Goal: Find specific page/section: Find specific page/section

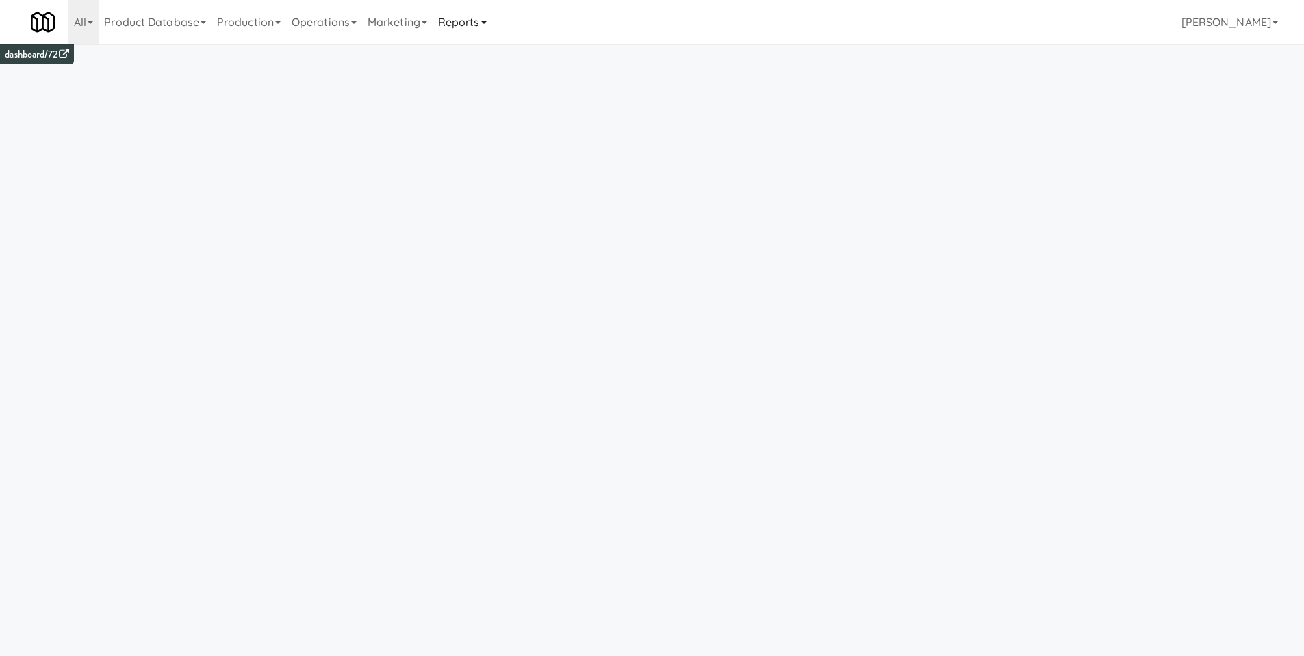
click at [488, 33] on link "Reports" at bounding box center [463, 22] width 60 height 44
click at [488, 113] on link "Payouts" at bounding box center [488, 108] width 110 height 25
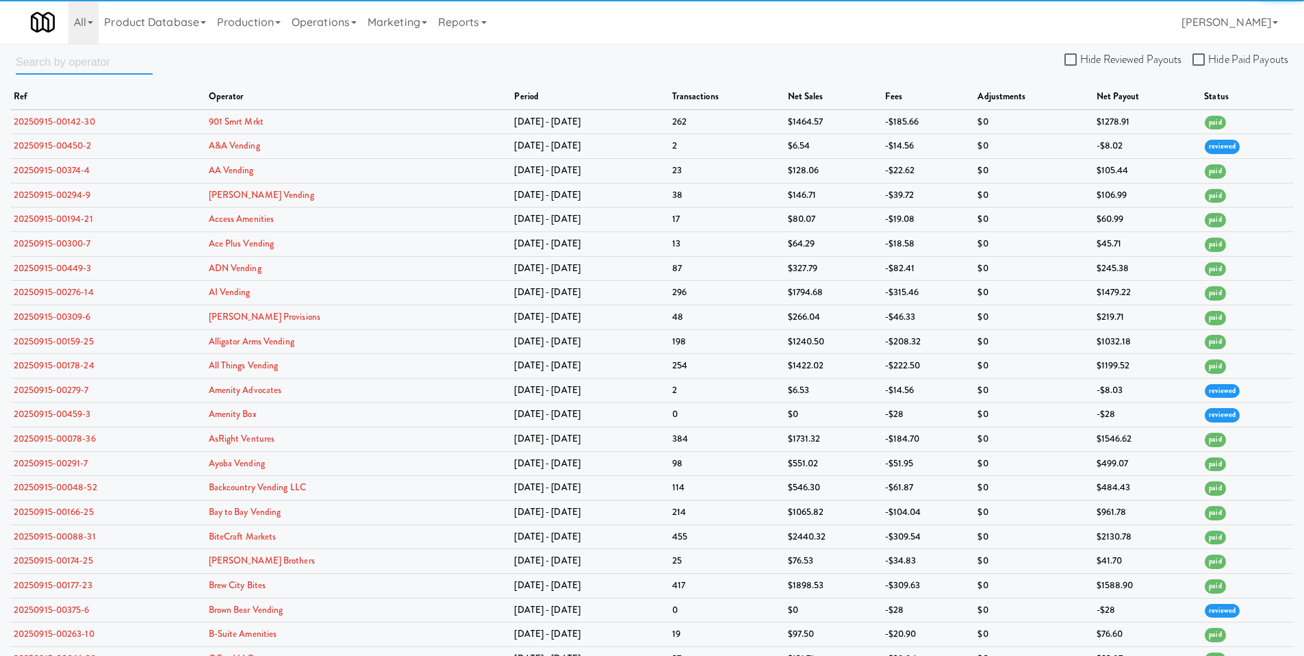
click at [79, 71] on input "text" at bounding box center [84, 61] width 137 height 25
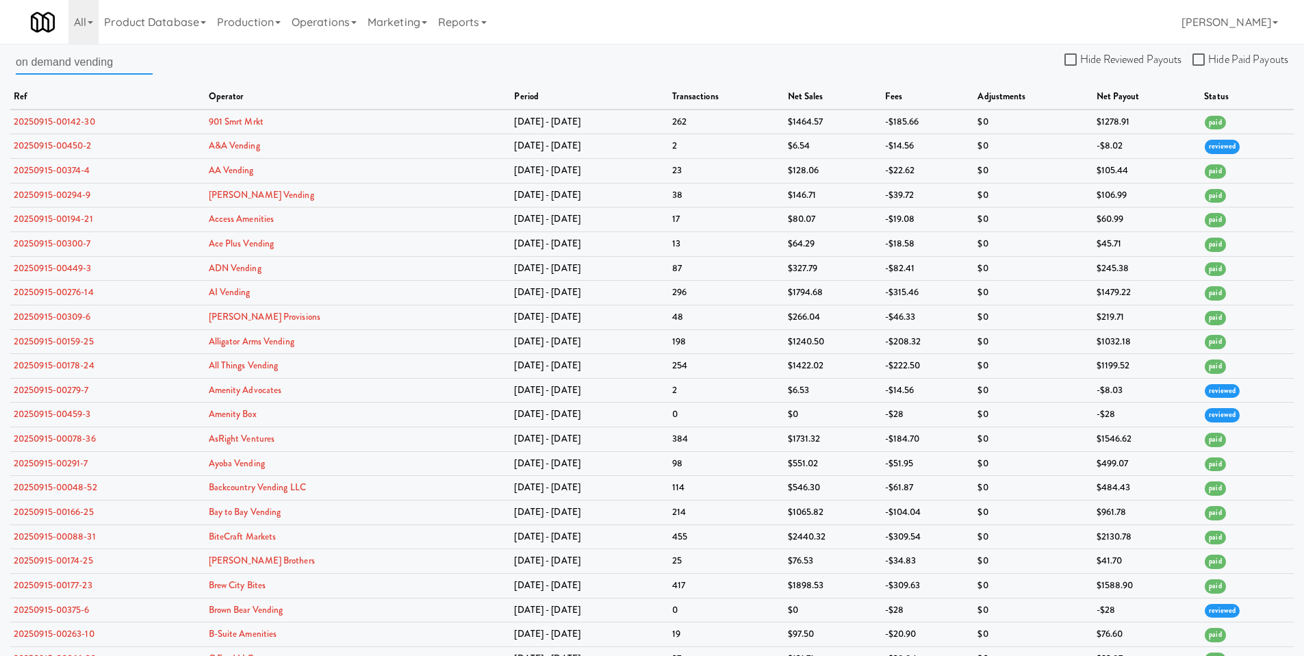
type input "on demand vending"
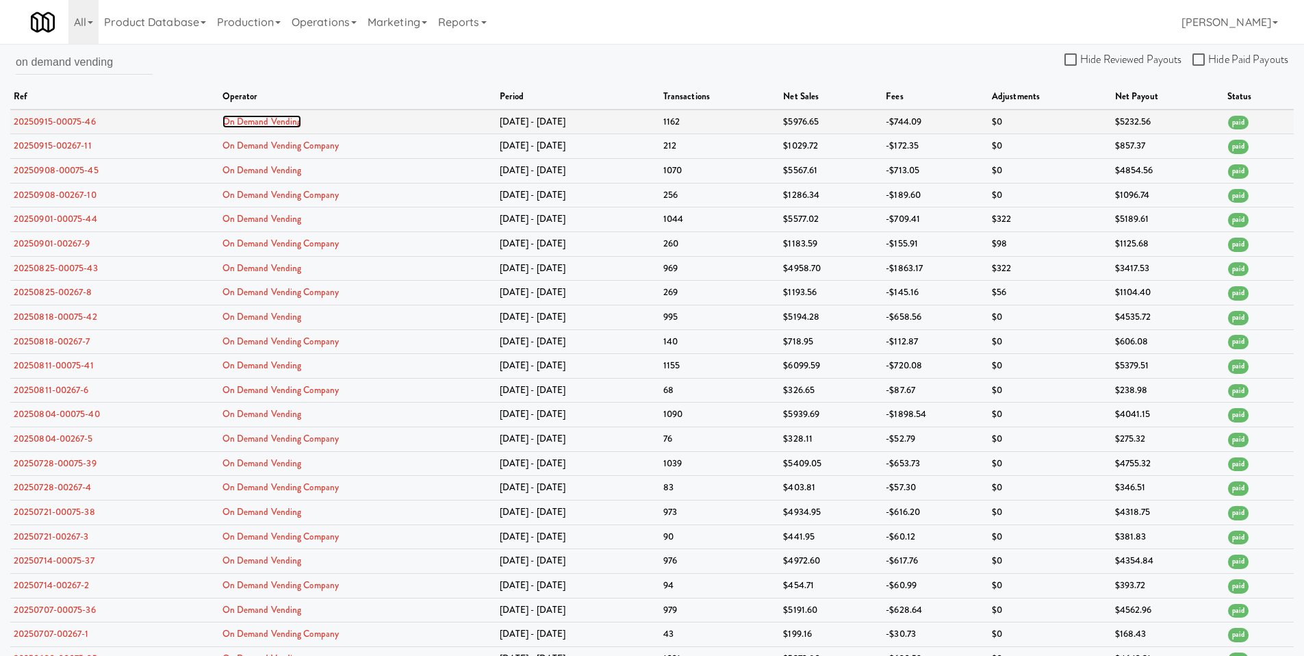
click at [268, 125] on link "On Demand Vending" at bounding box center [262, 121] width 79 height 13
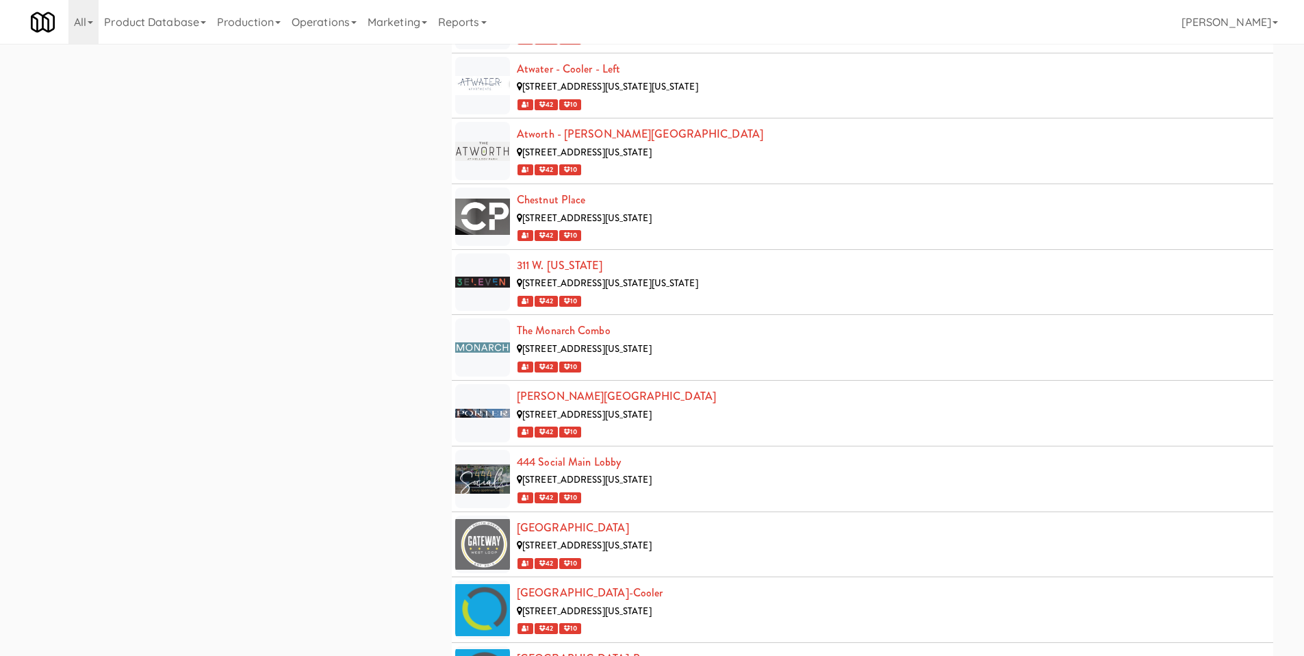
scroll to position [985, 0]
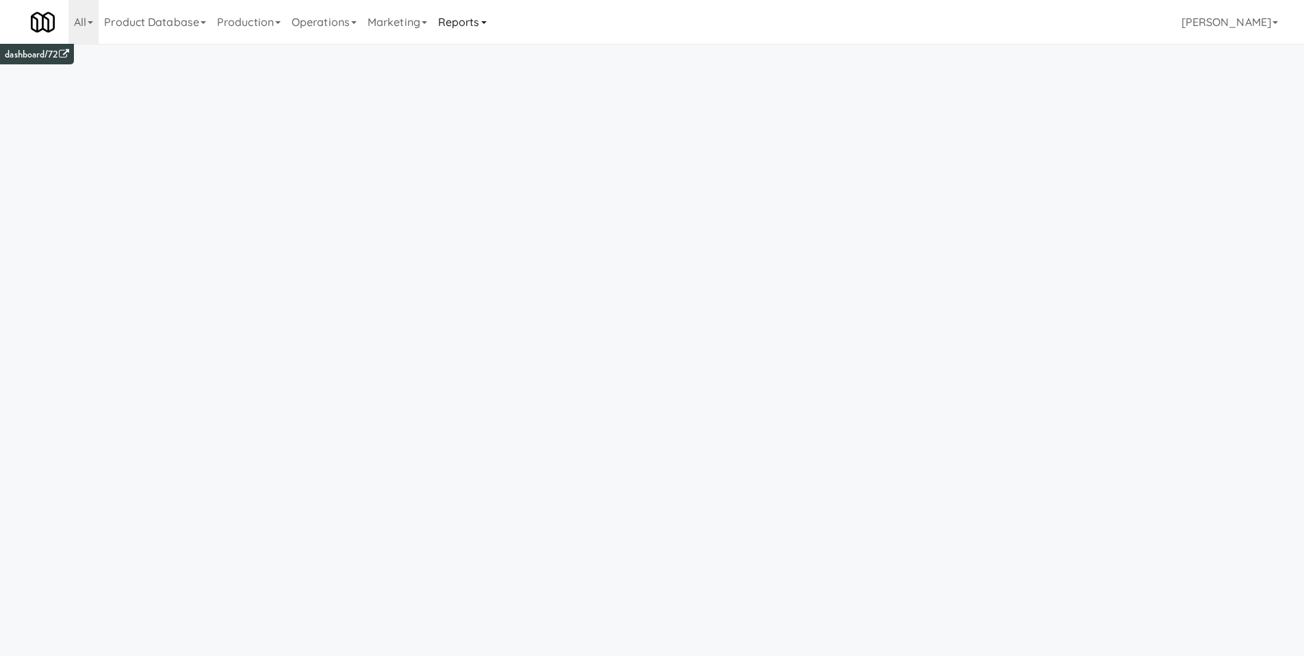
click at [479, 26] on link "Reports" at bounding box center [463, 22] width 60 height 44
click at [502, 114] on link "Payouts" at bounding box center [488, 108] width 110 height 25
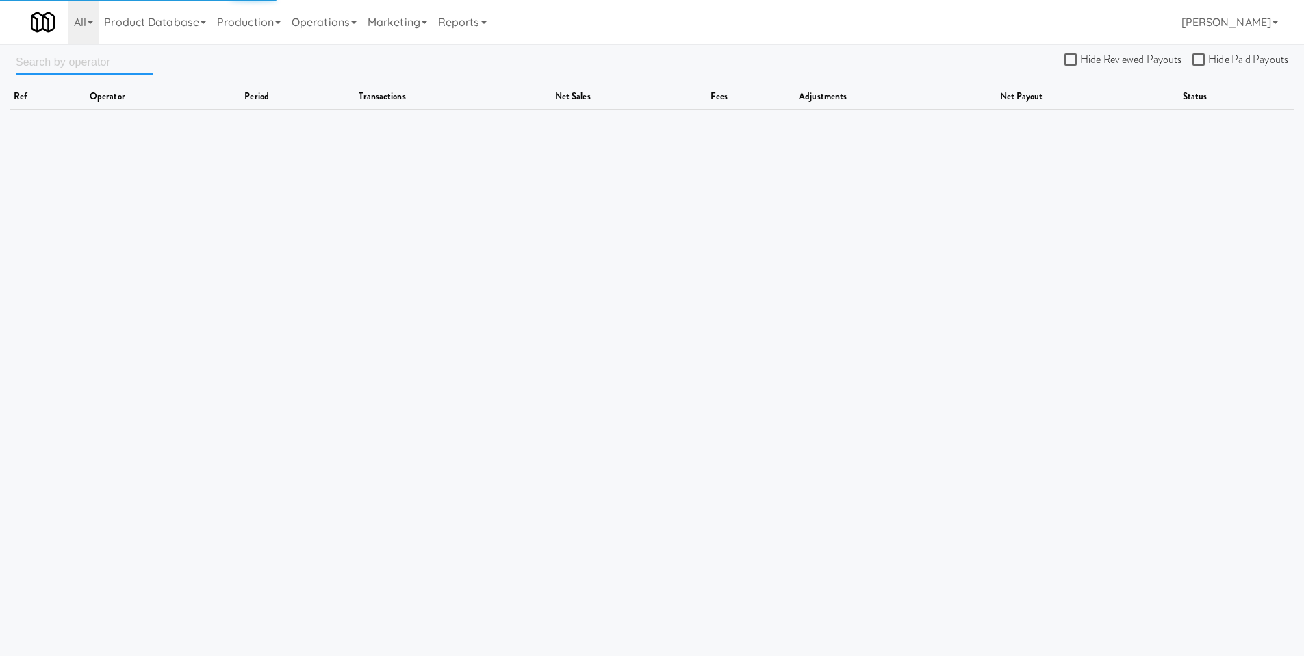
click at [80, 71] on input "text" at bounding box center [84, 61] width 137 height 25
click at [468, 23] on link "Reports" at bounding box center [463, 22] width 60 height 44
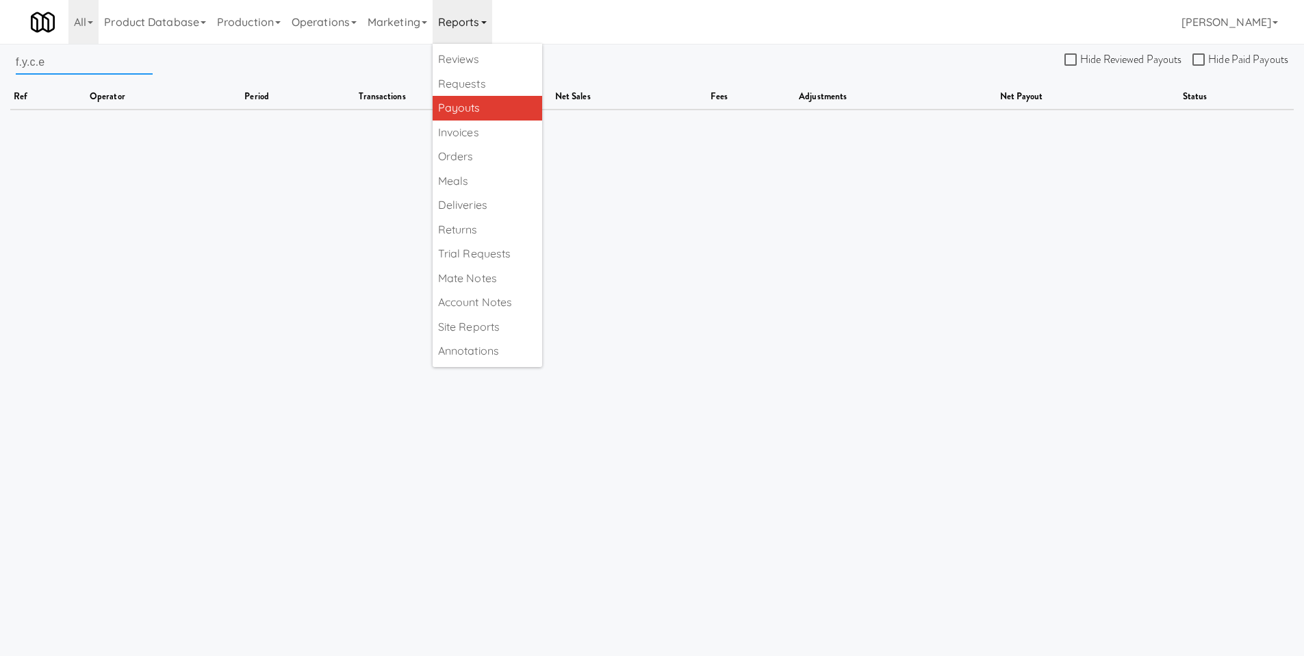
drag, startPoint x: 138, startPoint y: 71, endPoint x: 86, endPoint y: 71, distance: 52.0
click at [130, 71] on input "f.y.c.e" at bounding box center [84, 61] width 137 height 25
drag, startPoint x: 71, startPoint y: 68, endPoint x: -45, endPoint y: 61, distance: 116.0
click at [0, 61] on html "Okay Okay Select date: previous 2025-Sep next Su Mo Tu We Th Fr Sa 31 1 2 3 4 5…" at bounding box center [652, 328] width 1304 height 656
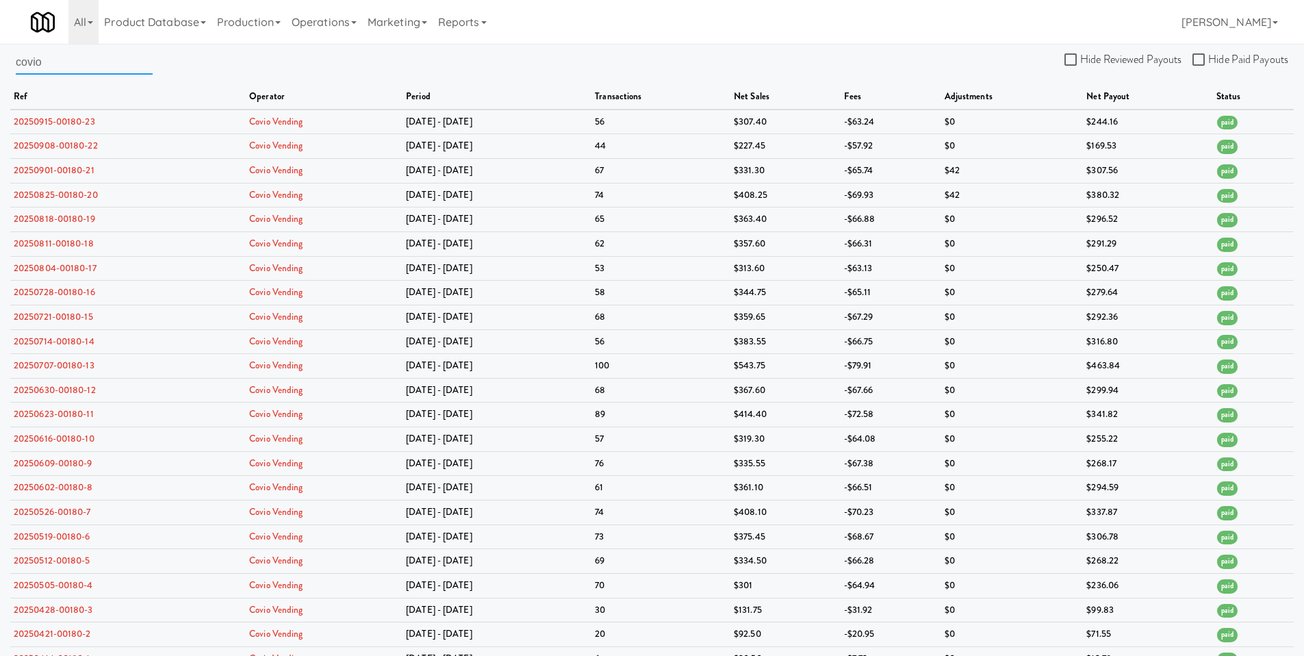
type input "covio"
